Goal: Information Seeking & Learning: Learn about a topic

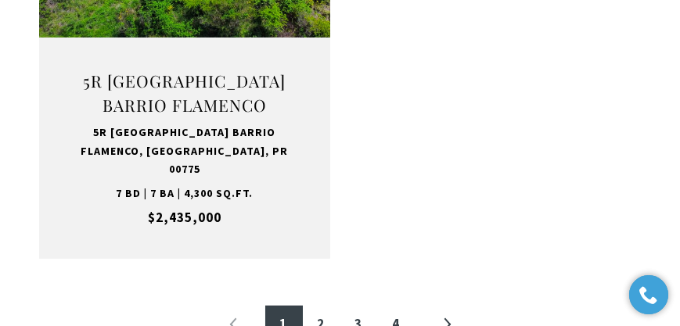
scroll to position [3041, 0]
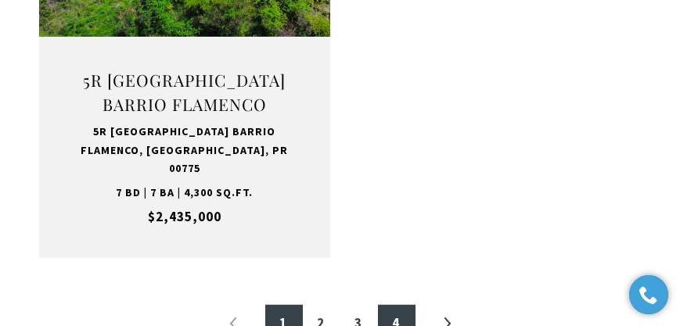
click at [411, 305] on link "4" at bounding box center [397, 324] width 38 height 38
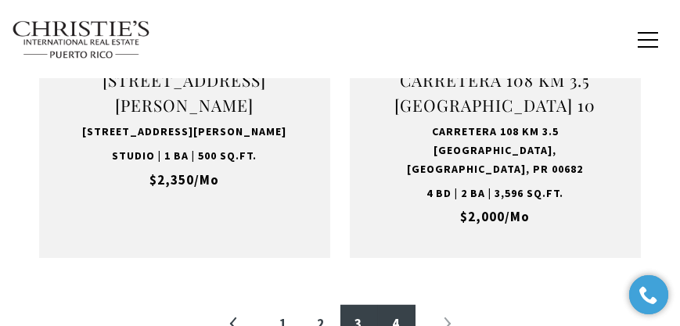
scroll to position [2571, 0]
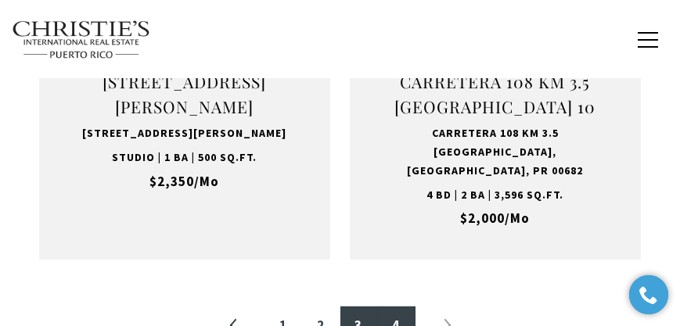
click at [359, 307] on link "3" at bounding box center [359, 326] width 38 height 38
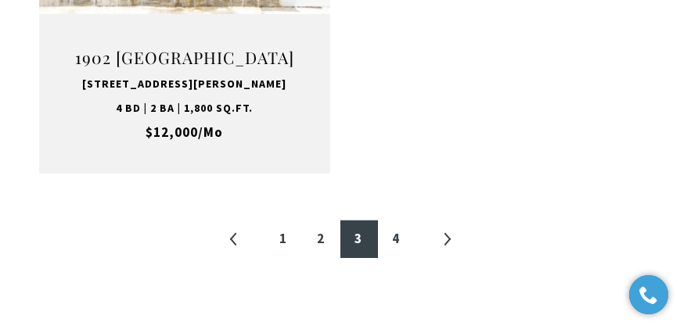
scroll to position [3153, 0]
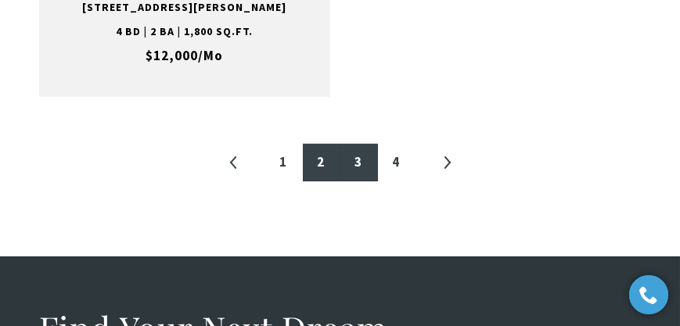
click at [323, 177] on link "2" at bounding box center [322, 163] width 38 height 38
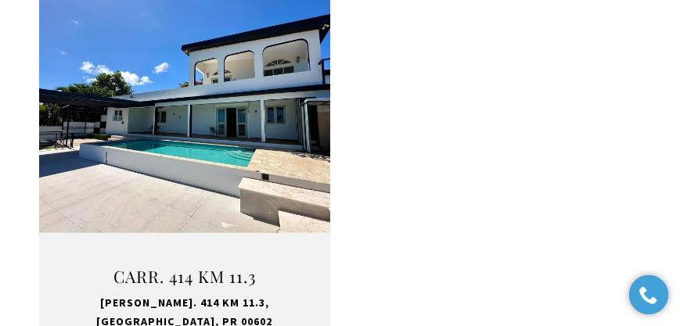
scroll to position [2974, 0]
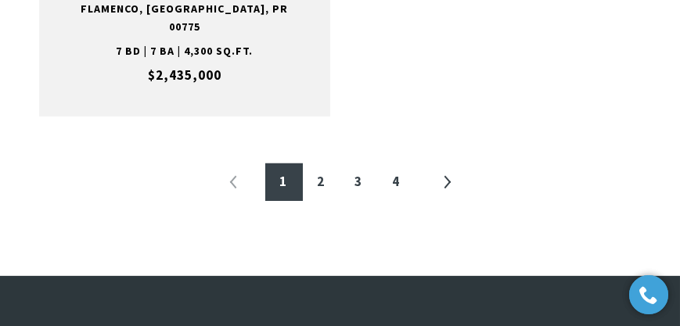
scroll to position [3197, 0]
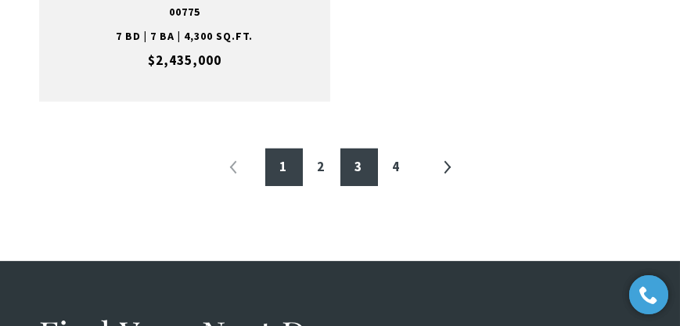
click at [363, 149] on link "3" at bounding box center [359, 168] width 38 height 38
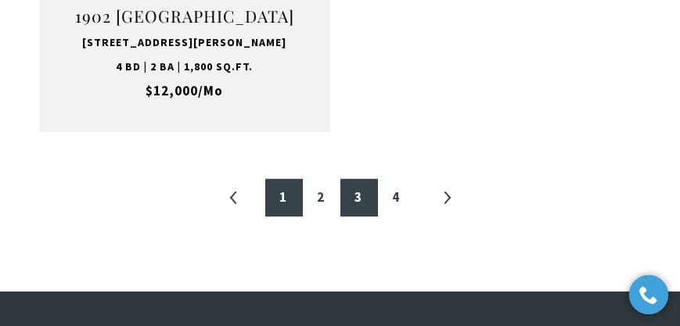
scroll to position [3127, 0]
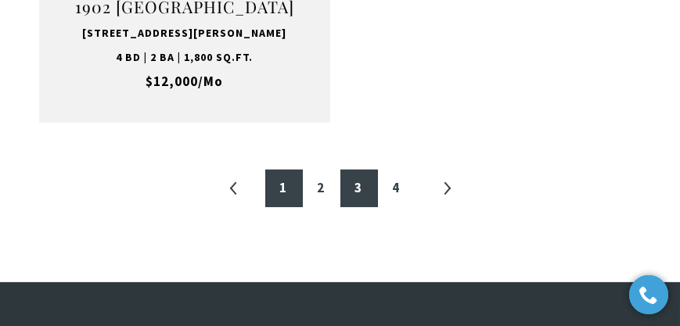
click at [277, 178] on link "1" at bounding box center [284, 189] width 38 height 38
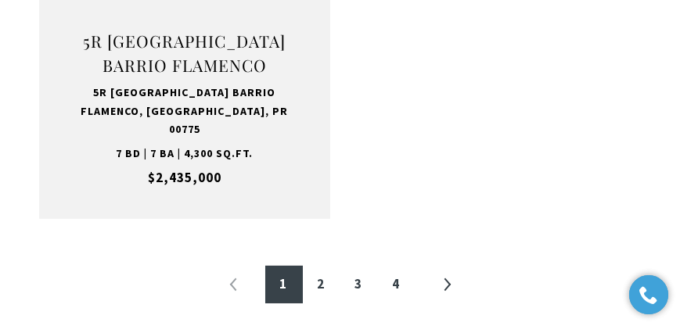
scroll to position [3108, 0]
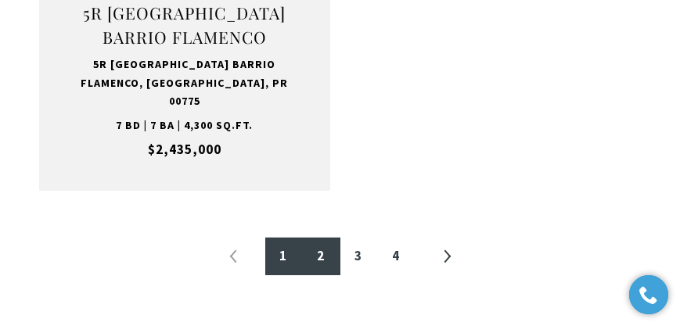
click at [315, 238] on link "2" at bounding box center [322, 257] width 38 height 38
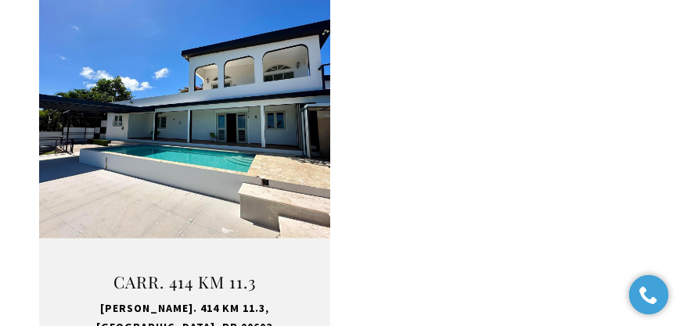
scroll to position [2974, 0]
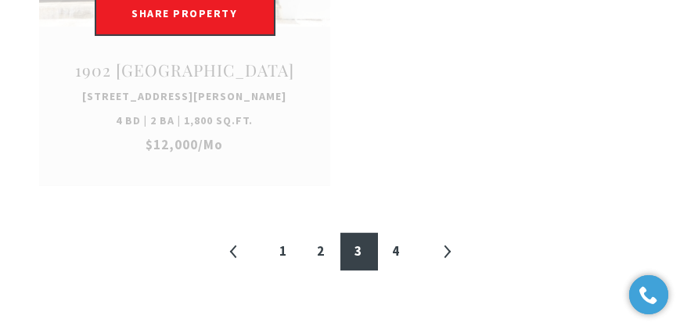
scroll to position [3243, 0]
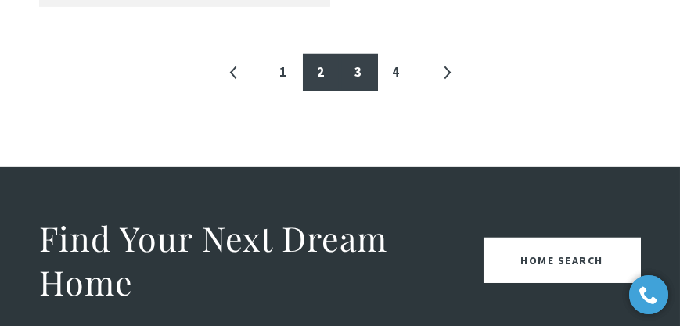
click at [317, 87] on link "2" at bounding box center [322, 73] width 38 height 38
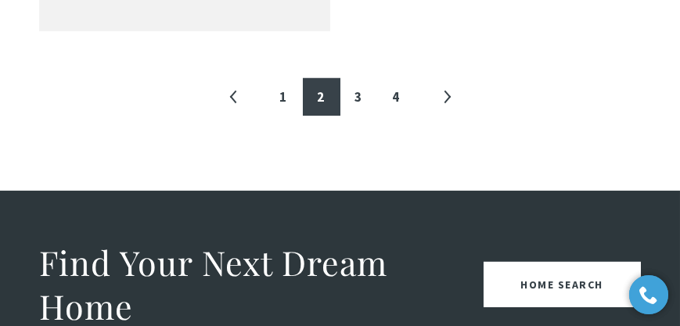
click at [311, 191] on div "Find Your Next Dream Home Home Search" at bounding box center [340, 285] width 680 height 188
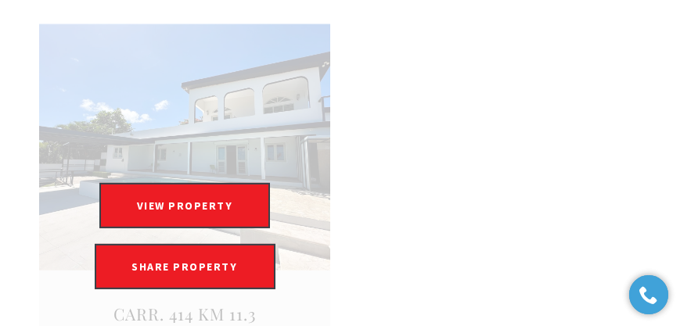
scroll to position [2840, 0]
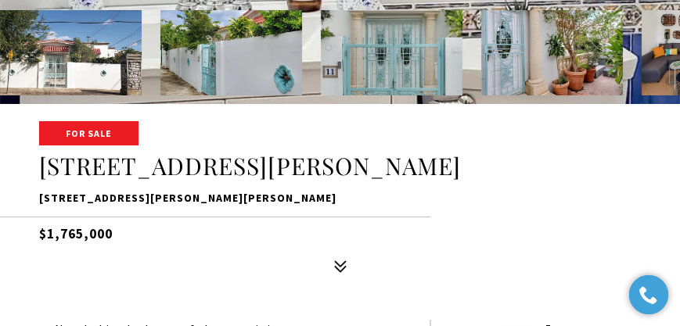
scroll to position [223, 0]
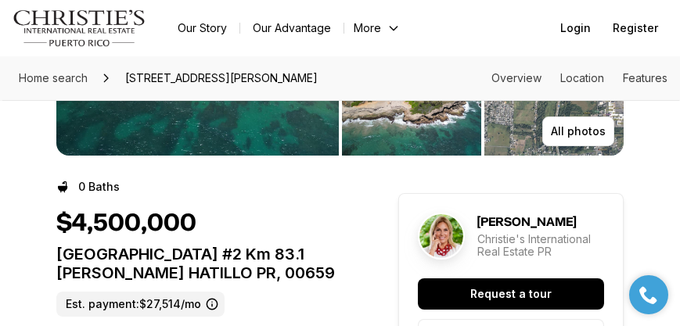
scroll to position [268, 0]
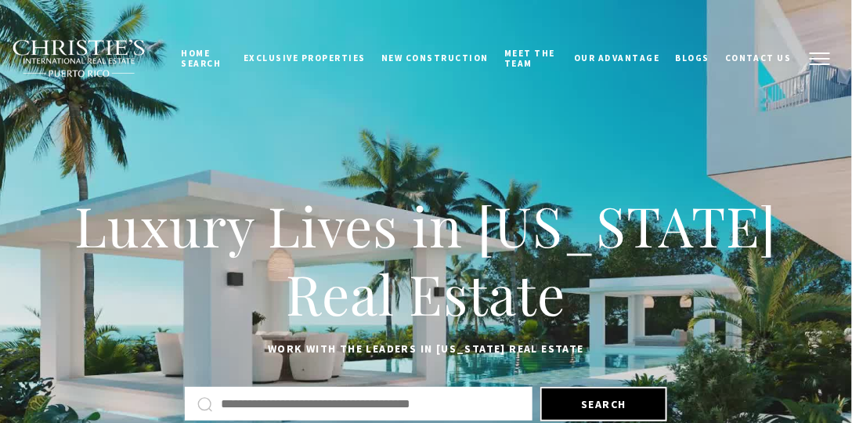
click at [824, 47] on button "button" at bounding box center [819, 58] width 41 height 45
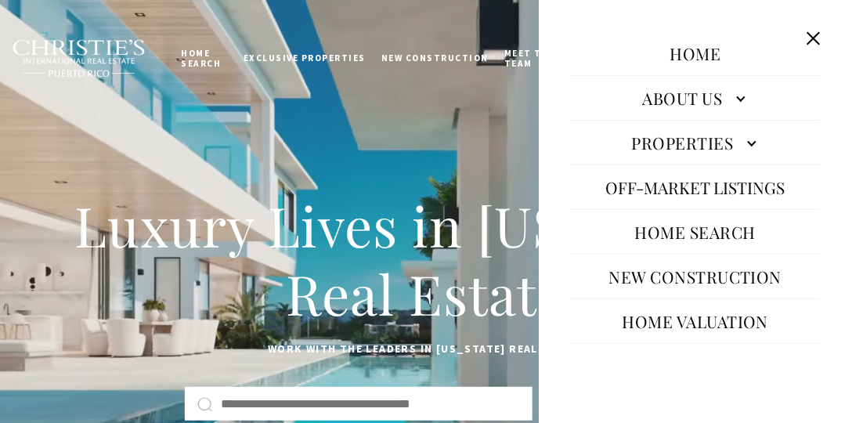
click at [807, 33] on button at bounding box center [813, 38] width 30 height 30
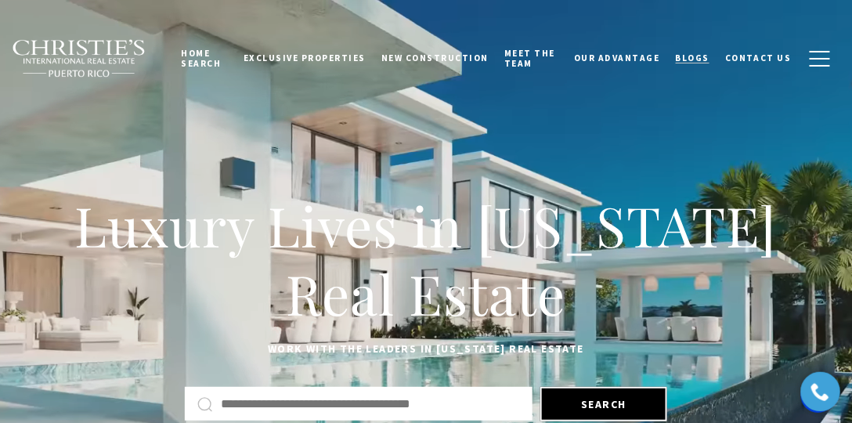
click at [686, 54] on span "Blogs" at bounding box center [692, 57] width 34 height 11
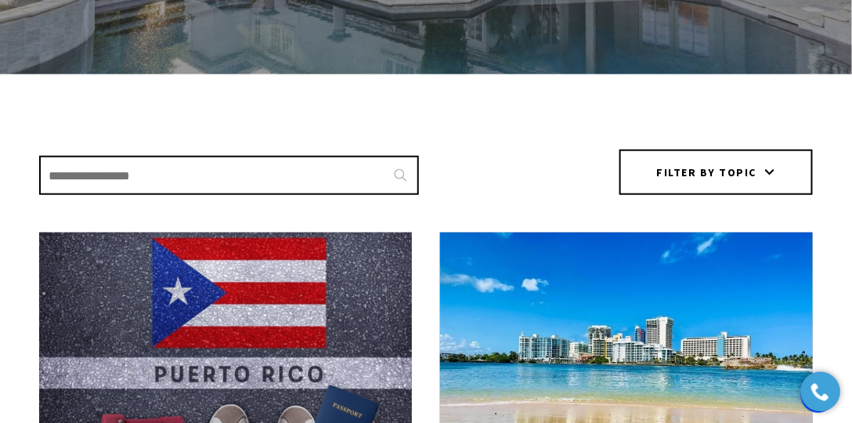
scroll to position [313, 0]
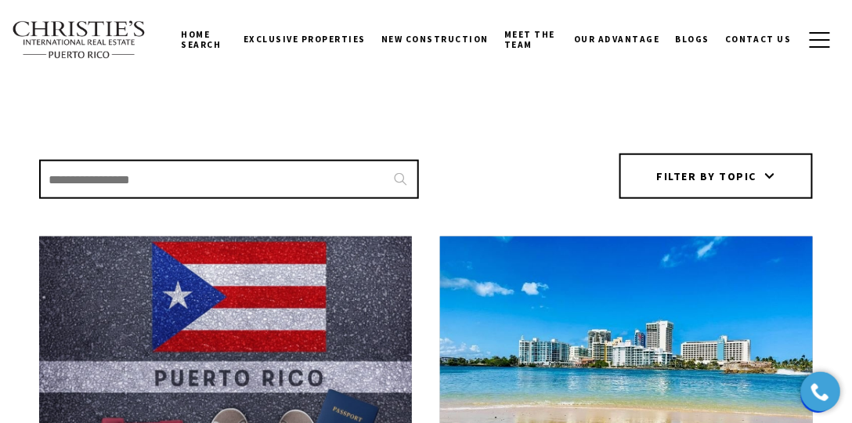
click at [363, 166] on input "Search Blogs" at bounding box center [229, 179] width 380 height 39
type input "*******"
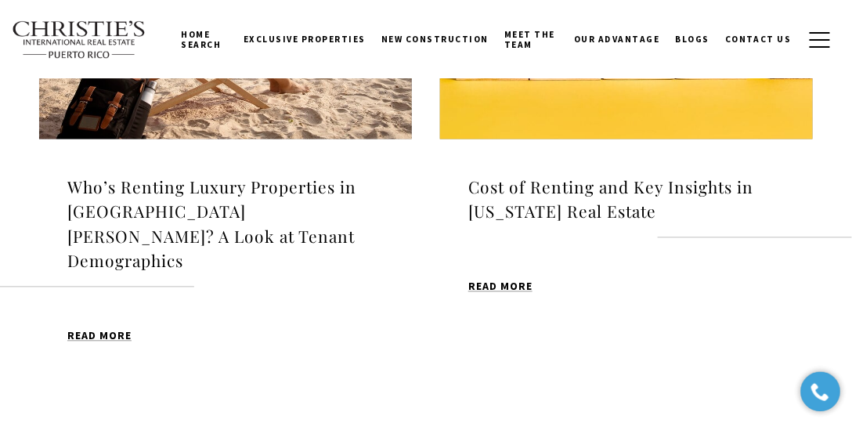
scroll to position [671, 0]
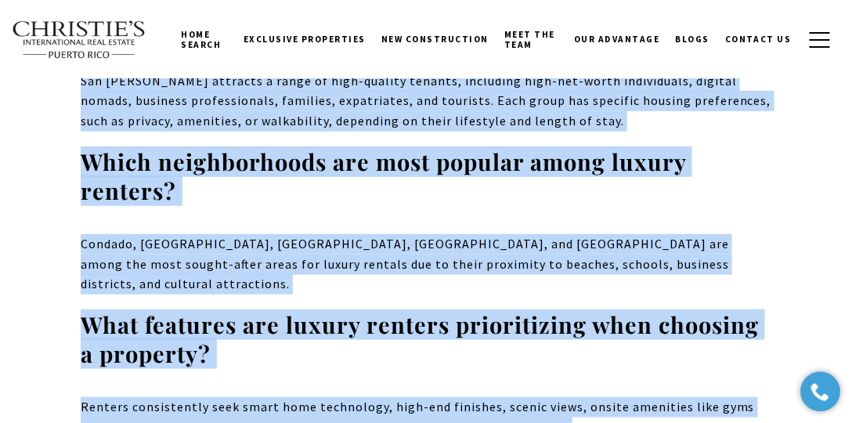
scroll to position [13597, 0]
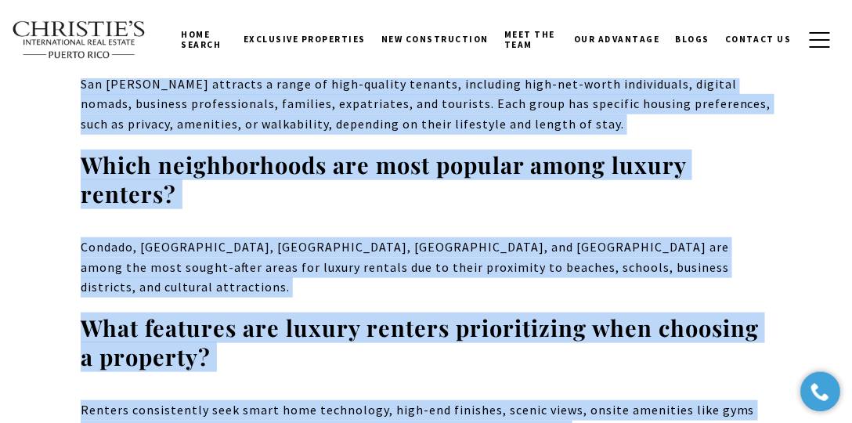
copy body "Who’s Renting Luxury Properties in San Juan? A Look at Tenant Demographics San …"
drag, startPoint x: 116, startPoint y: 291, endPoint x: 618, endPoint y: 383, distance: 510.0
